Goal: Navigation & Orientation: Find specific page/section

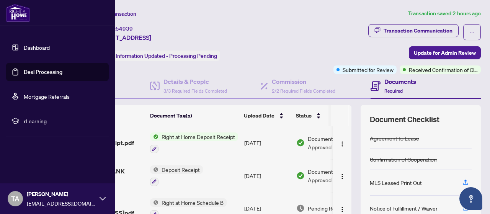
click at [24, 69] on link "Deal Processing" at bounding box center [43, 72] width 39 height 7
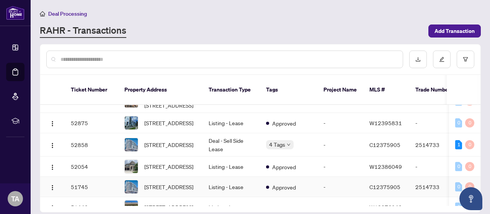
scroll to position [115, 0]
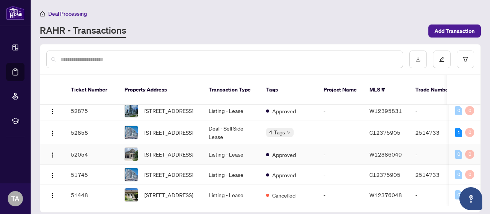
click at [234, 153] on td "Listing - Lease" at bounding box center [231, 154] width 57 height 20
